Goal: Check status: Check status

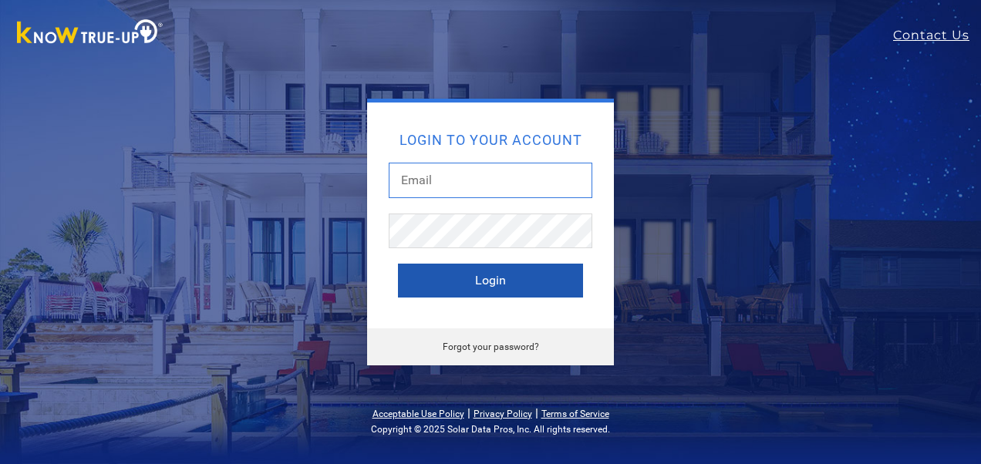
type input "[EMAIL_ADDRESS][DOMAIN_NAME]"
click at [500, 293] on button "Login" at bounding box center [490, 281] width 185 height 34
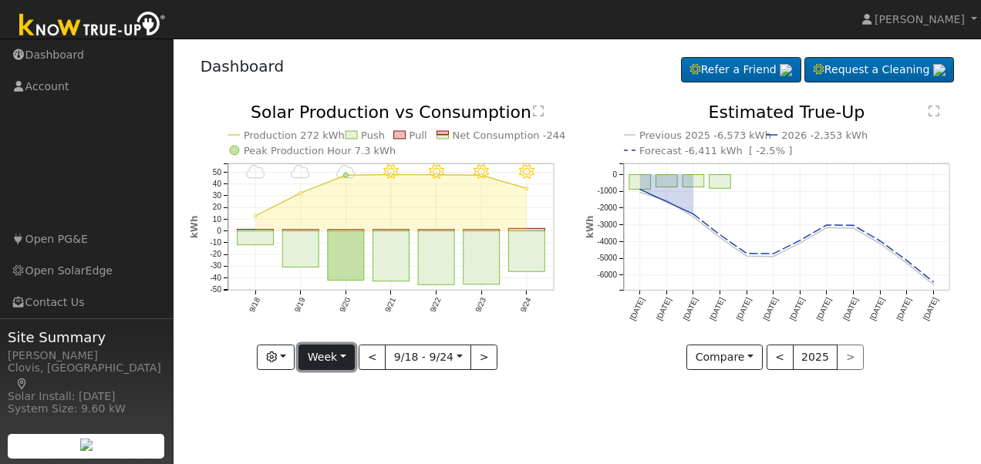
click at [345, 365] on button "Week" at bounding box center [326, 358] width 56 height 26
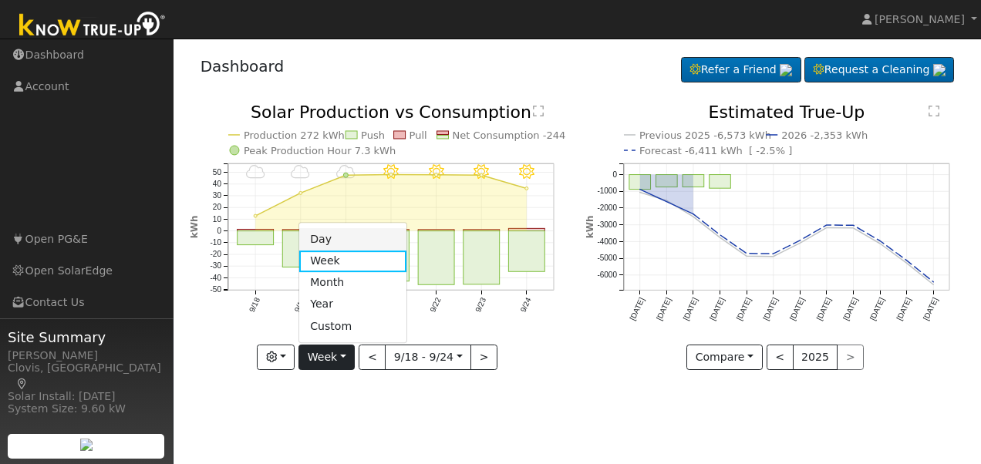
click at [333, 236] on link "Day" at bounding box center [352, 240] width 107 height 22
type input "[DATE]"
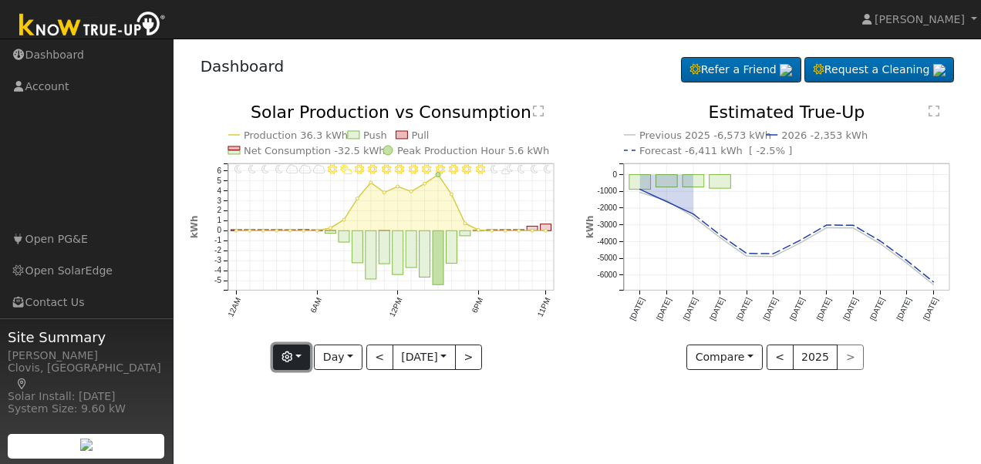
click at [300, 361] on button "button" at bounding box center [292, 358] width 38 height 26
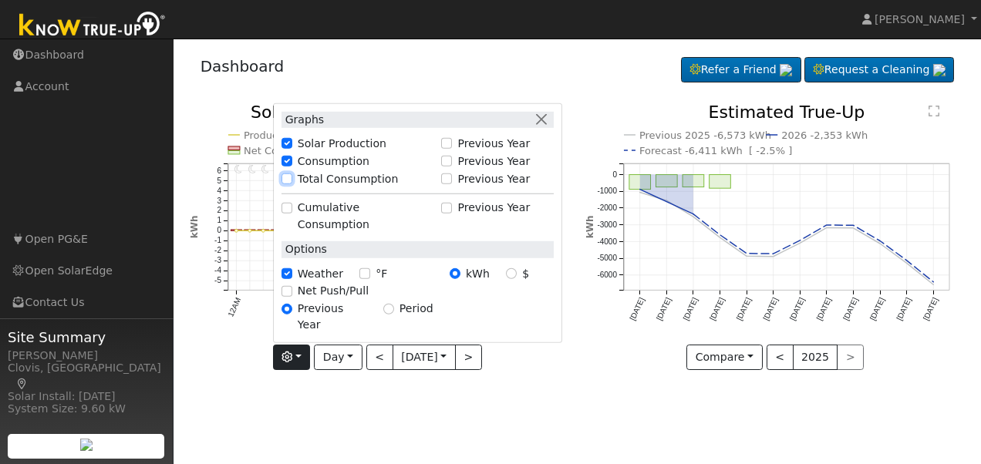
click at [281, 184] on input "Total Consumption" at bounding box center [286, 178] width 11 height 11
checkbox input "true"
click at [521, 406] on div "User Profile First name Last name Email Email Notifications No Emails No Emails…" at bounding box center [576, 252] width 807 height 426
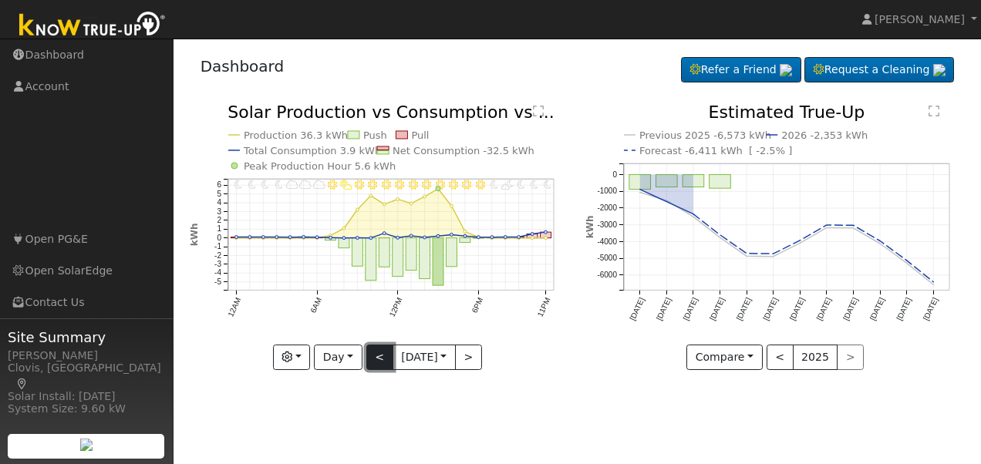
click at [369, 360] on button "<" at bounding box center [379, 358] width 27 height 26
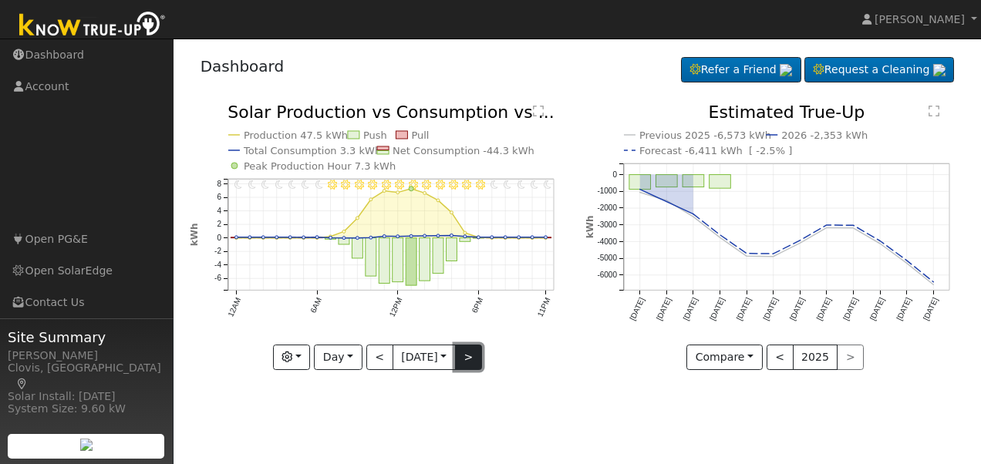
click at [473, 356] on button ">" at bounding box center [468, 358] width 27 height 26
click at [465, 361] on button ">" at bounding box center [468, 358] width 27 height 26
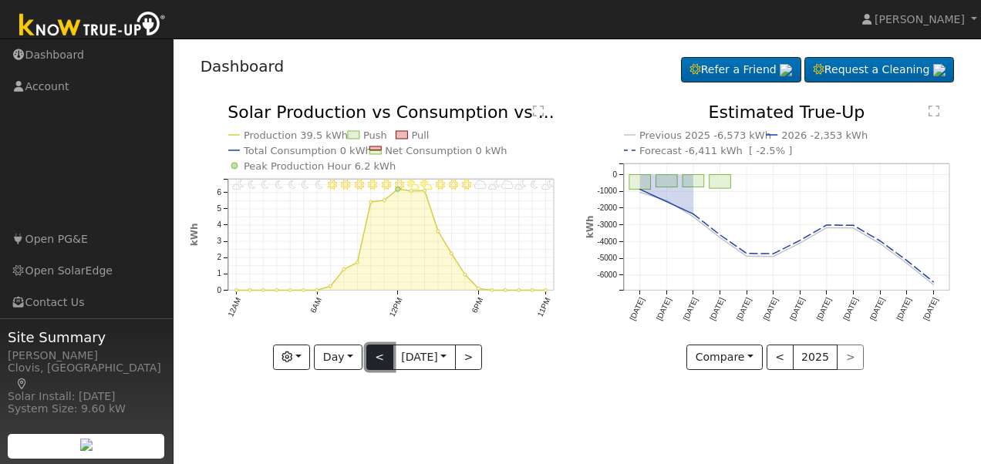
click at [372, 352] on button "<" at bounding box center [379, 358] width 27 height 26
type input "2025-09-24"
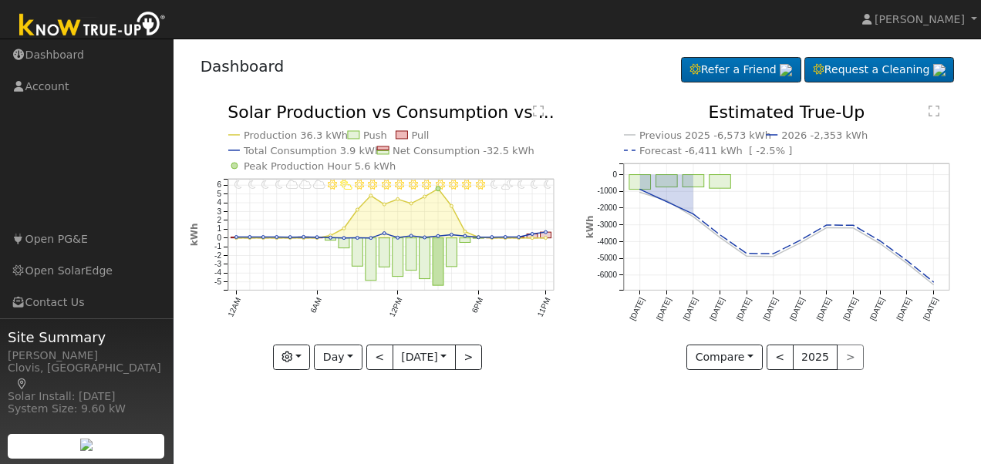
click at [538, 113] on text "" at bounding box center [538, 111] width 11 height 12
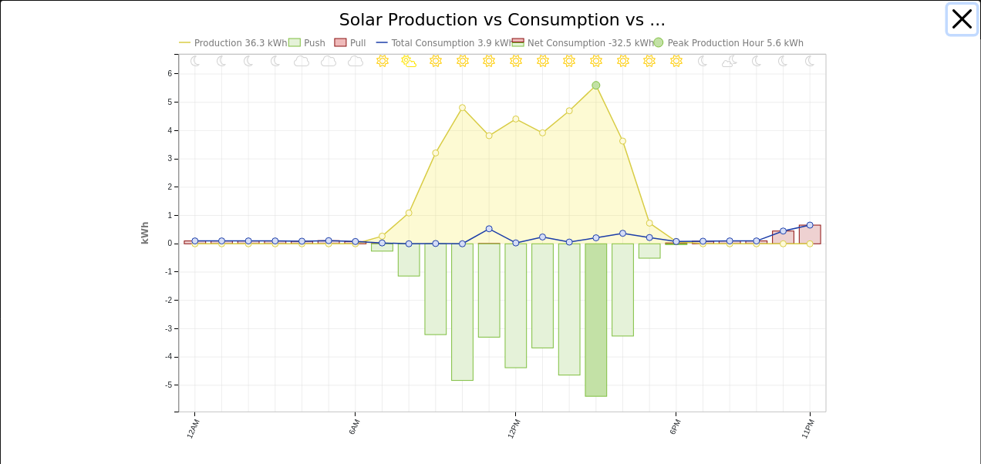
click at [948, 15] on button "button" at bounding box center [962, 19] width 29 height 29
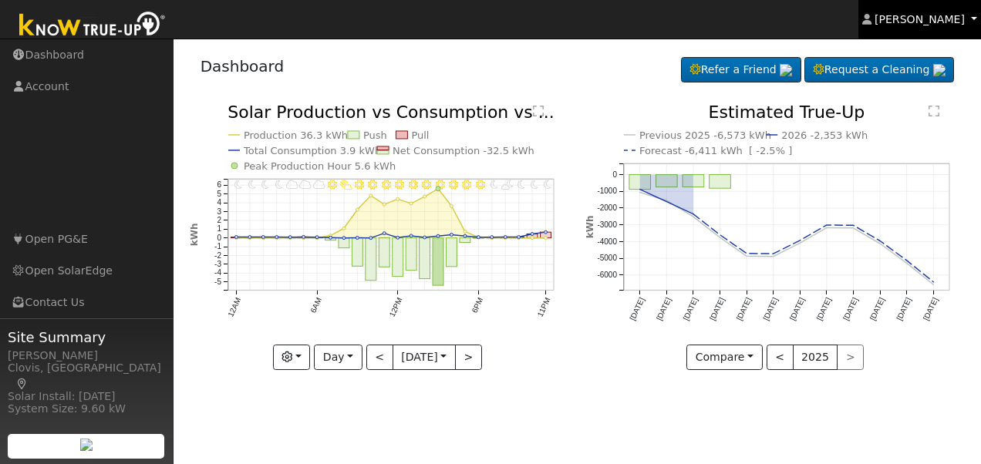
click at [927, 28] on link "Duran Garcia" at bounding box center [919, 19] width 123 height 39
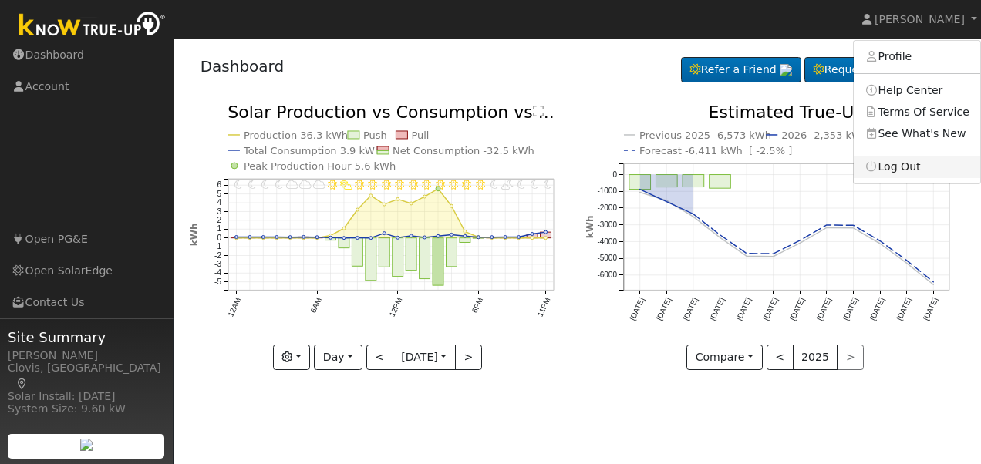
click at [917, 162] on link "Log Out" at bounding box center [916, 167] width 126 height 22
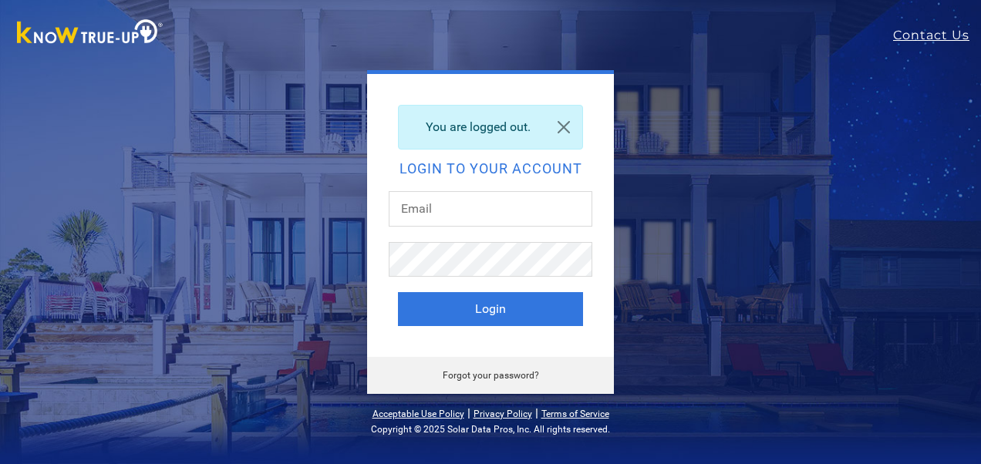
type input "[EMAIL_ADDRESS][DOMAIN_NAME]"
click at [797, 167] on div "You are logged out. Login to your account [EMAIL_ADDRESS][DOMAIN_NAME] Login Fo…" at bounding box center [490, 232] width 879 height 324
